Goal: Use online tool/utility: Utilize a website feature to perform a specific function

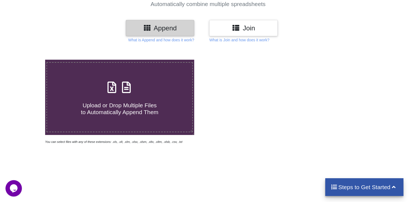
click at [119, 95] on div "Upload or Drop Multiple Files to Automatically Append Them" at bounding box center [119, 97] width 145 height 37
click at [28, 60] on input "Upload or Drop Multiple Files to Automatically Append Them" at bounding box center [28, 60] width 0 height 0
type input "C:\fakepath\StudentDisbursementReport (27).xls"
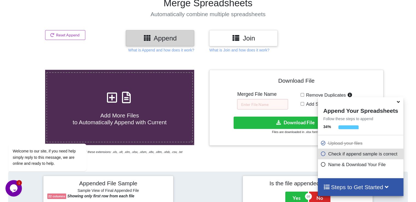
scroll to position [82, 0]
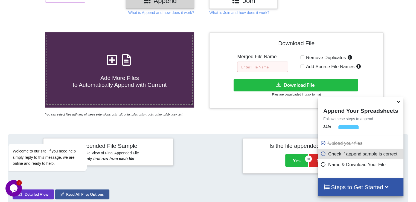
click at [262, 62] on input "text" at bounding box center [262, 67] width 51 height 10
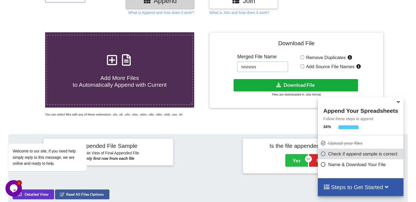
type input "NNNNN"
click at [296, 81] on button "Download File" at bounding box center [296, 85] width 124 height 12
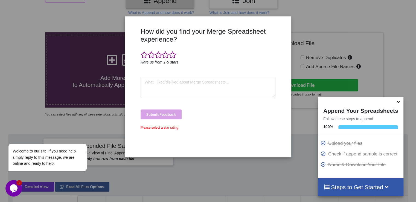
click at [32, 36] on div "How did you find your Merge Spreadsheet experience? Rate us from 1-5 stars Subm…" at bounding box center [208, 101] width 416 height 202
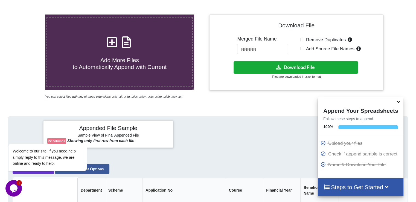
scroll to position [109, 0]
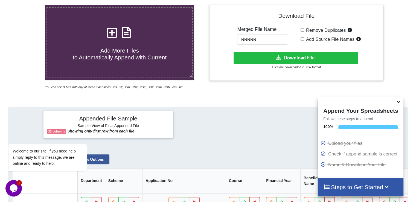
click at [397, 103] on icon at bounding box center [399, 100] width 6 height 5
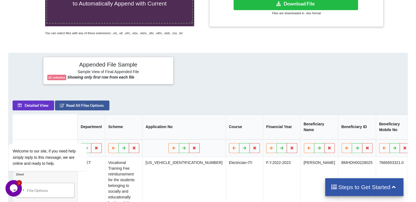
scroll to position [164, 0]
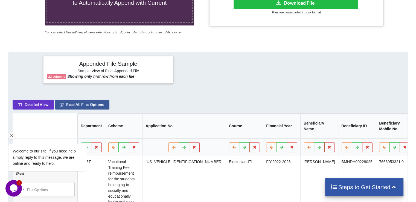
click at [19, 108] on div "Welcome to our site, if you need help simply reply to this message, we are onli…" at bounding box center [54, 134] width 98 height 83
click at [25, 105] on div "Welcome to our site, if you need help simply reply to this message, we are onli…" at bounding box center [54, 134] width 98 height 83
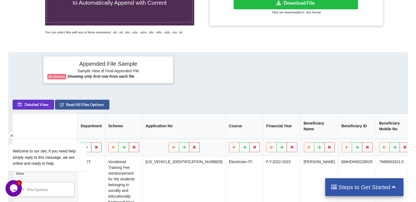
click at [25, 105] on div "Welcome to our site, if you need help simply reply to this message, we are onli…" at bounding box center [54, 134] width 98 height 83
click at [34, 108] on div "Welcome to our site, if you need help simply reply to this message, we are onli…" at bounding box center [54, 134] width 98 height 83
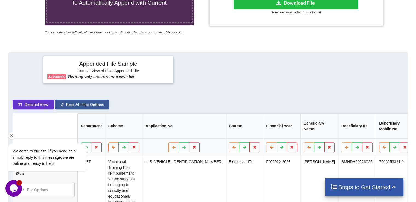
click at [34, 108] on div "Welcome to our site, if you need help simply reply to this message, we are onli…" at bounding box center [54, 134] width 98 height 83
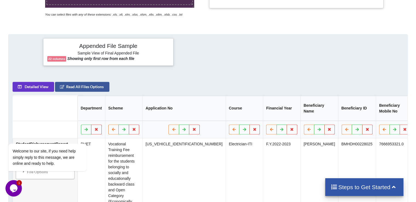
scroll to position [191, 0]
